Goal: Information Seeking & Learning: Compare options

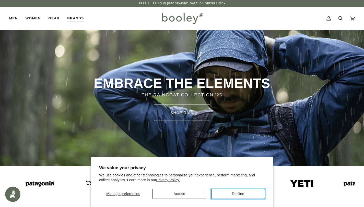
click at [231, 192] on button "Decline" at bounding box center [238, 194] width 54 height 10
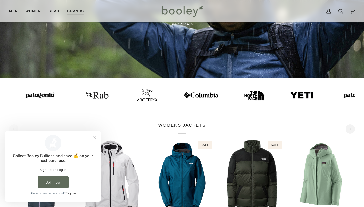
scroll to position [92, 0]
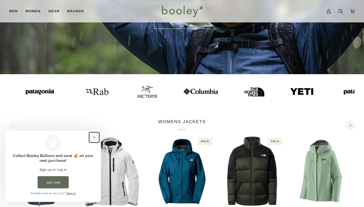
click at [95, 137] on button "Close prompt" at bounding box center [94, 137] width 9 height 9
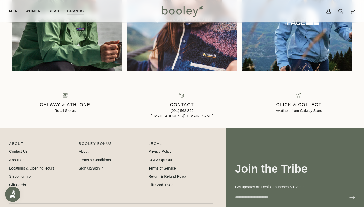
scroll to position [505, 0]
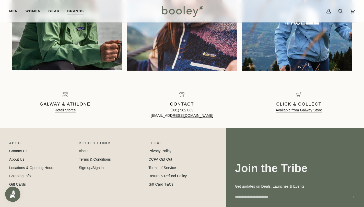
click at [85, 151] on link "About" at bounding box center [84, 151] width 10 height 4
click at [16, 142] on p "About" at bounding box center [41, 145] width 65 height 8
click at [17, 159] on link "About Us" at bounding box center [16, 159] width 15 height 4
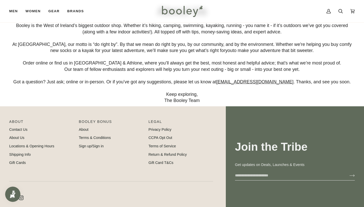
scroll to position [33, 0]
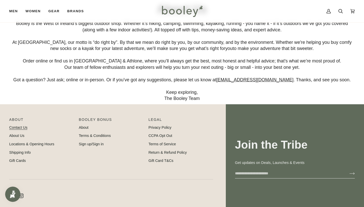
click at [19, 129] on link "Contact Us" at bounding box center [18, 128] width 18 height 4
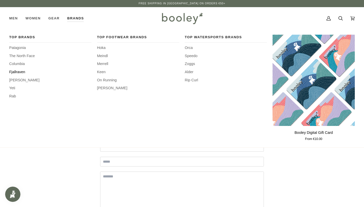
click at [22, 71] on span "Fjallraven" at bounding box center [50, 72] width 82 height 6
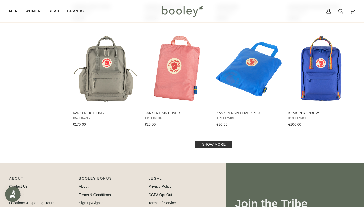
scroll to position [521, 0]
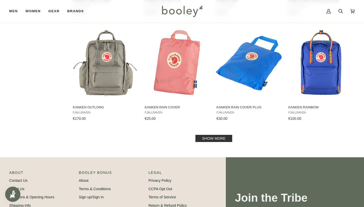
click at [204, 139] on link "Show more" at bounding box center [213, 138] width 37 height 7
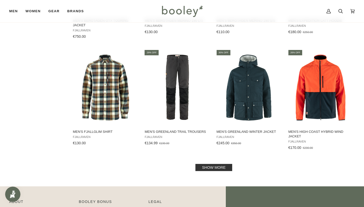
scroll to position [1043, 0]
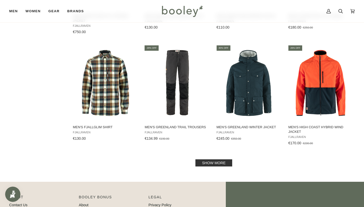
click at [210, 163] on link "Show more" at bounding box center [213, 163] width 37 height 7
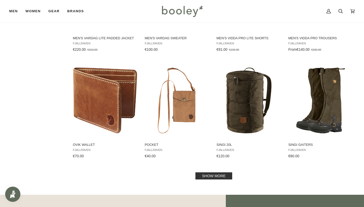
scroll to position [1573, 0]
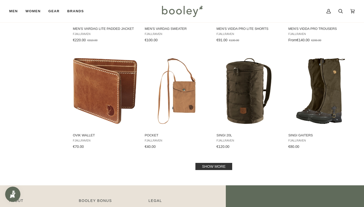
click at [205, 167] on link "Show more" at bounding box center [213, 166] width 37 height 7
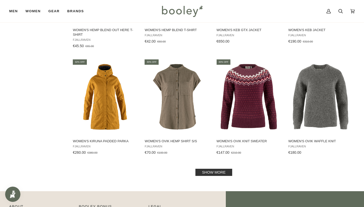
scroll to position [2119, 0]
click at [207, 169] on link "Show more" at bounding box center [213, 172] width 37 height 7
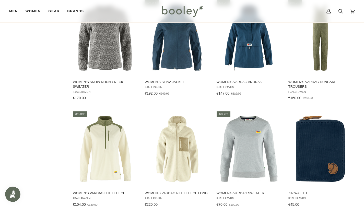
scroll to position [2447, 0]
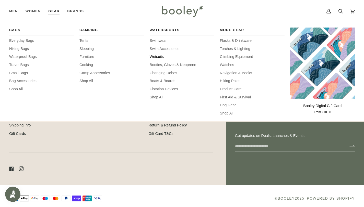
click at [159, 56] on span "Wetsuits" at bounding box center [182, 57] width 65 height 6
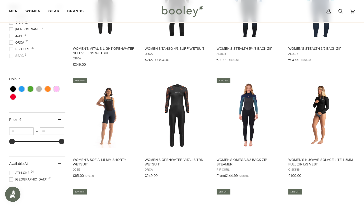
scroll to position [294, 0]
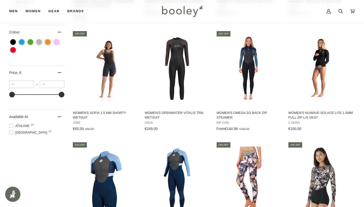
click at [10, 131] on span at bounding box center [11, 133] width 4 height 4
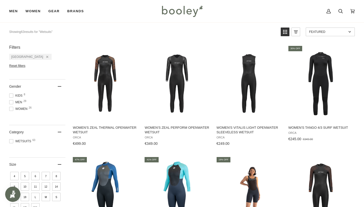
scroll to position [57, 0]
click at [11, 108] on span at bounding box center [11, 109] width 4 height 4
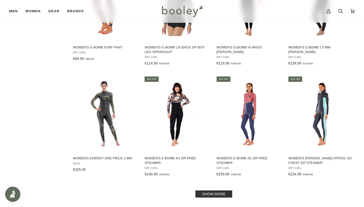
scroll to position [483, 0]
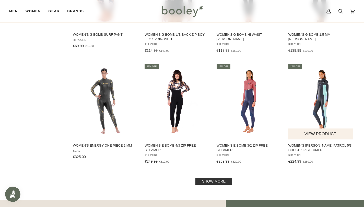
click at [319, 101] on img "Women's Dawn Patrol 5/3 Chest Zip Steamer" at bounding box center [320, 101] width 66 height 66
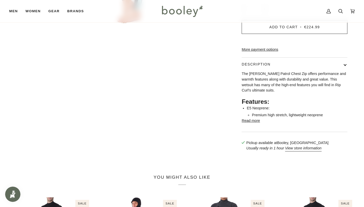
scroll to position [202, 0]
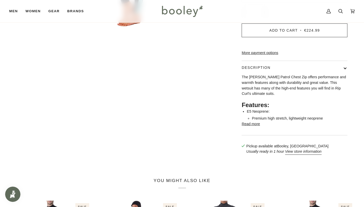
click at [250, 121] on button "Read more" at bounding box center [250, 124] width 18 height 6
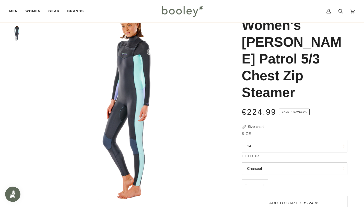
scroll to position [0, 0]
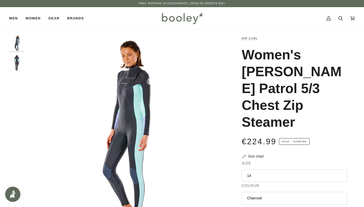
click at [19, 64] on img "Rip Curl Women's Dawn Patrol 5/3 Chest Zip Charcoal - Booley Galway" at bounding box center [16, 62] width 15 height 15
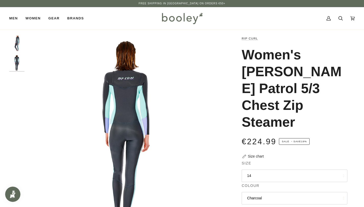
click at [19, 44] on img "Rip Curl Women's Dawn Patrol 5/3 Chest Zip Charcoal - Booley Galway" at bounding box center [16, 43] width 15 height 15
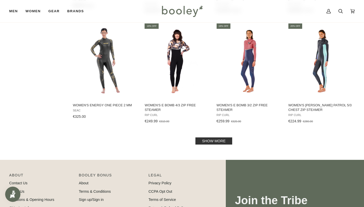
scroll to position [525, 0]
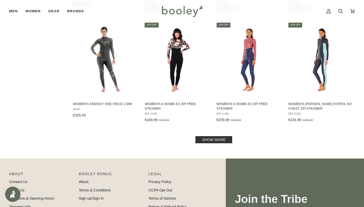
click at [206, 138] on link "Show more" at bounding box center [213, 139] width 37 height 7
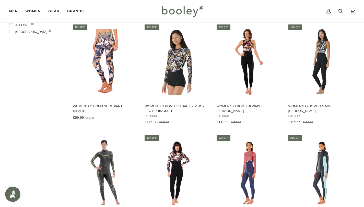
scroll to position [384, 0]
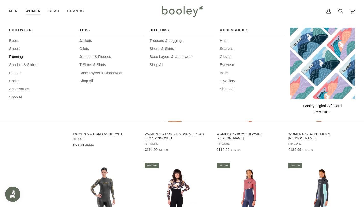
click at [19, 58] on span "Running" at bounding box center [41, 57] width 65 height 6
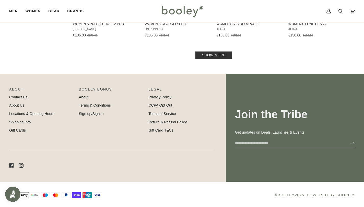
scroll to position [583, 0]
